Goal: Information Seeking & Learning: Learn about a topic

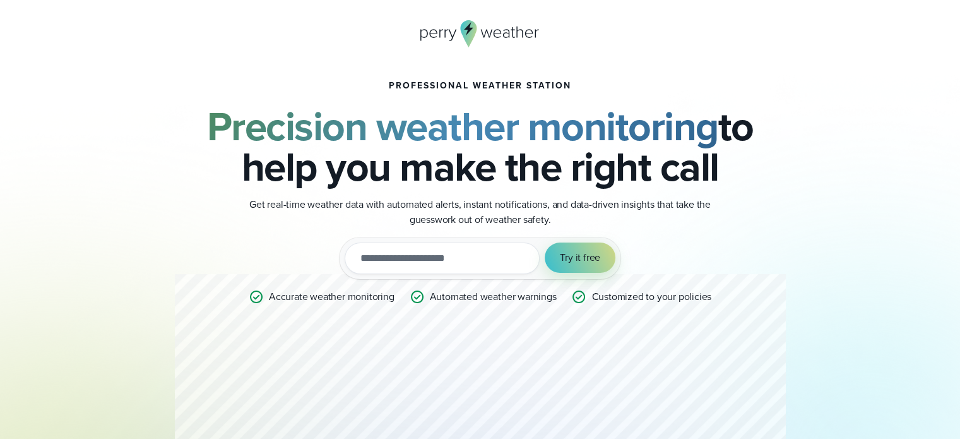
click at [447, 30] on icon at bounding box center [480, 33] width 120 height 27
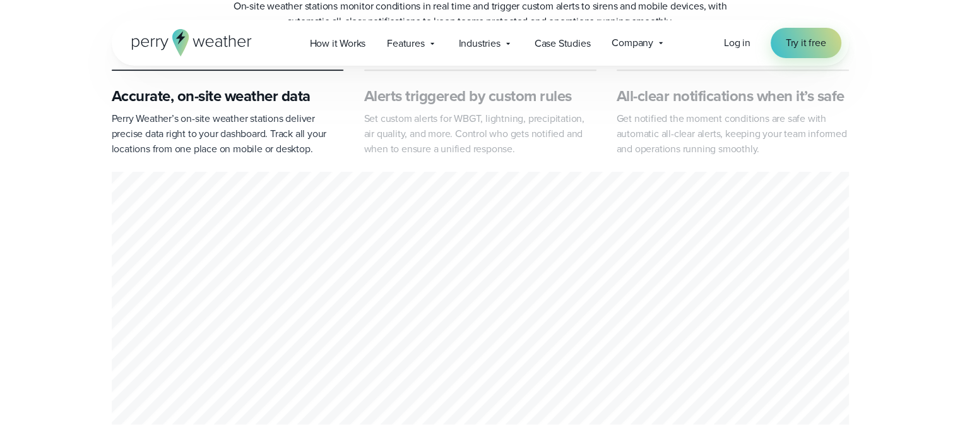
scroll to position [631, 0]
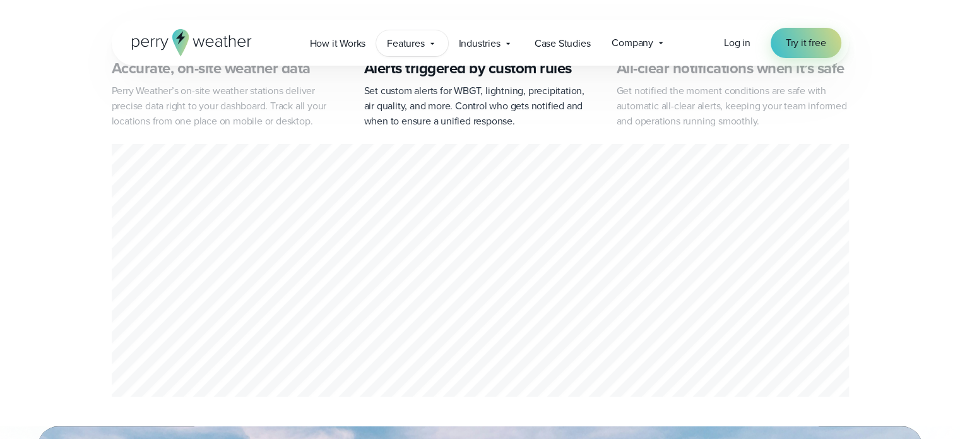
click at [411, 42] on span "Features" at bounding box center [405, 43] width 37 height 15
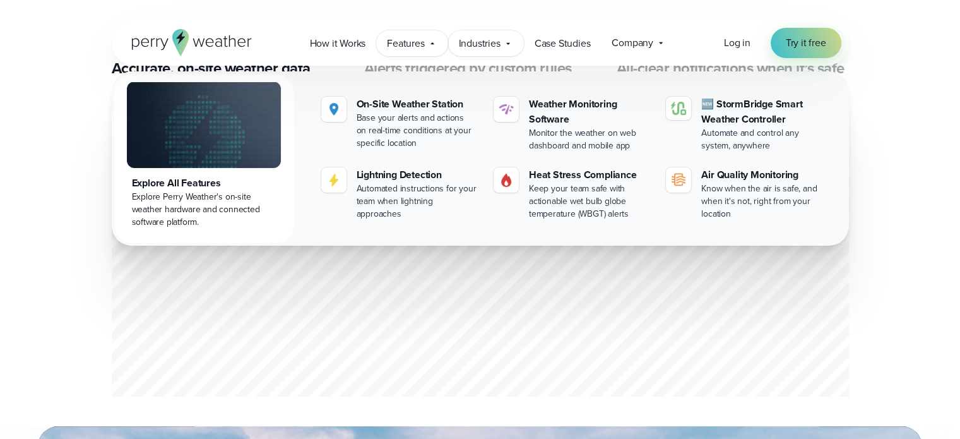
click at [475, 48] on span "Industries" at bounding box center [480, 43] width 42 height 15
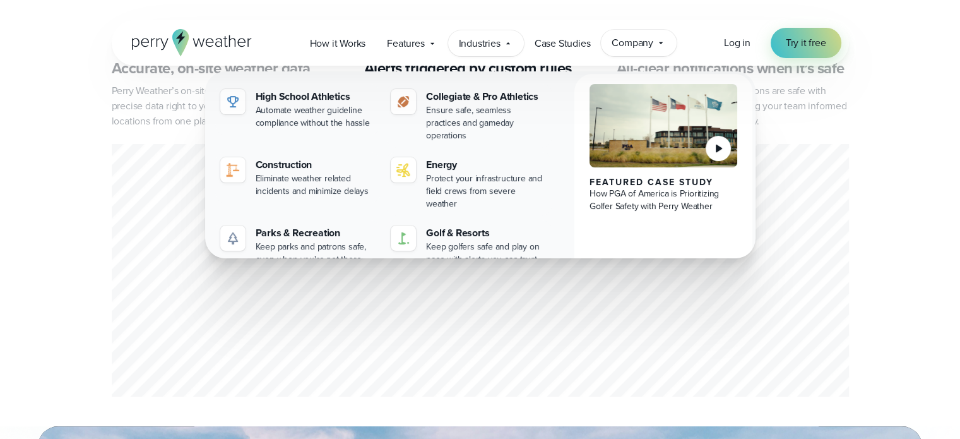
click at [639, 45] on span "Company" at bounding box center [633, 42] width 42 height 15
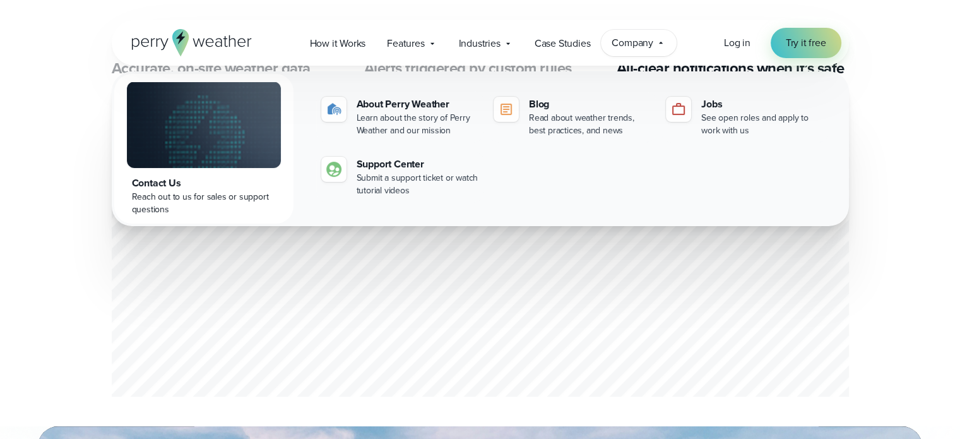
click at [938, 78] on div "Accurate, on-site weather data Perry Weather’s on-site weather stations deliver…" at bounding box center [480, 221] width 960 height 359
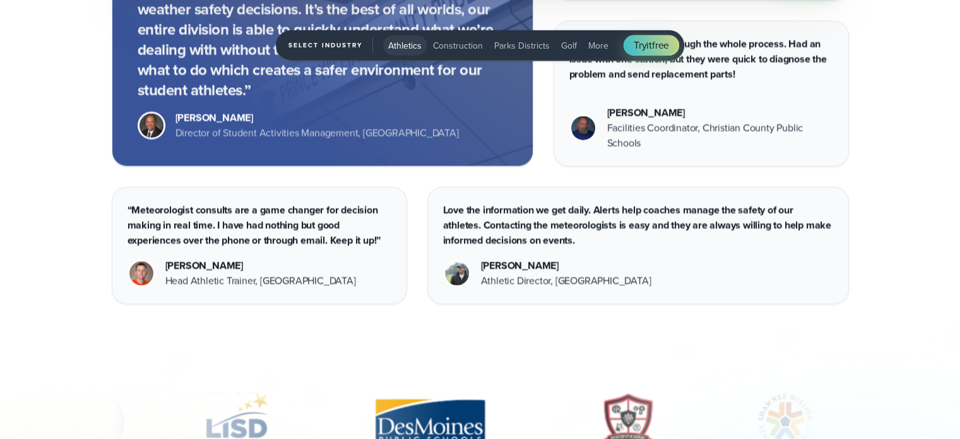
scroll to position [3534, 0]
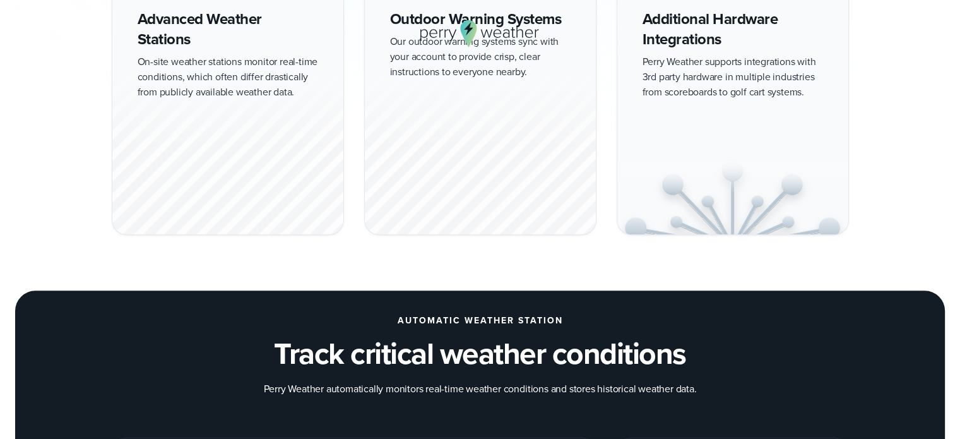
scroll to position [1262, 0]
